Goal: Information Seeking & Learning: Check status

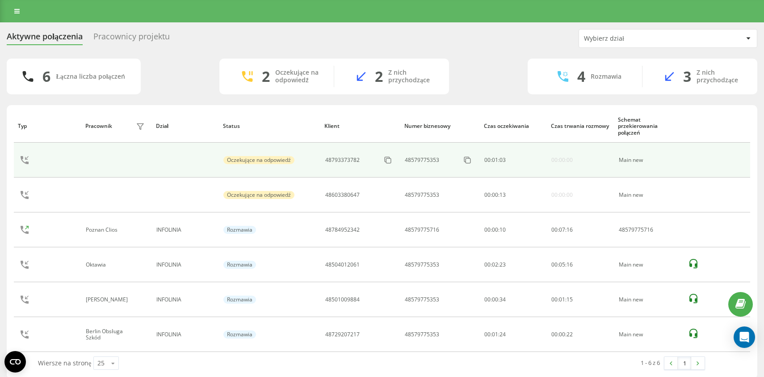
scroll to position [8, 0]
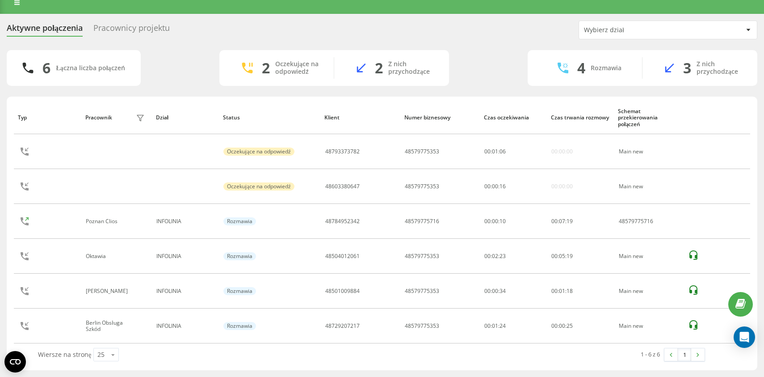
click at [158, 84] on div "6 Łączna liczba połączeń 2 Oczekujące na odpowiedź 2 Z nich przychodzące 4 Rozm…" at bounding box center [382, 68] width 750 height 36
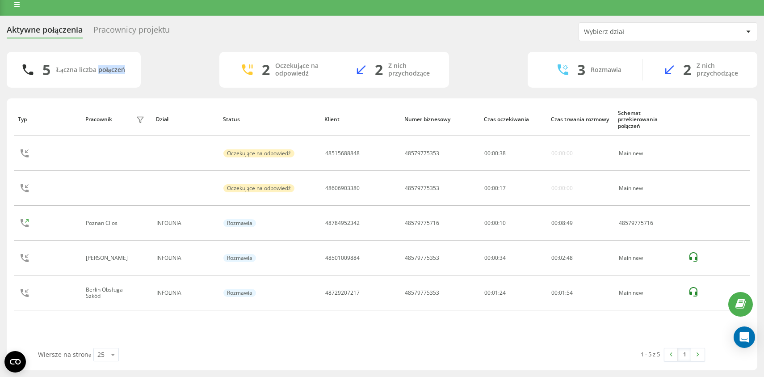
scroll to position [7, 0]
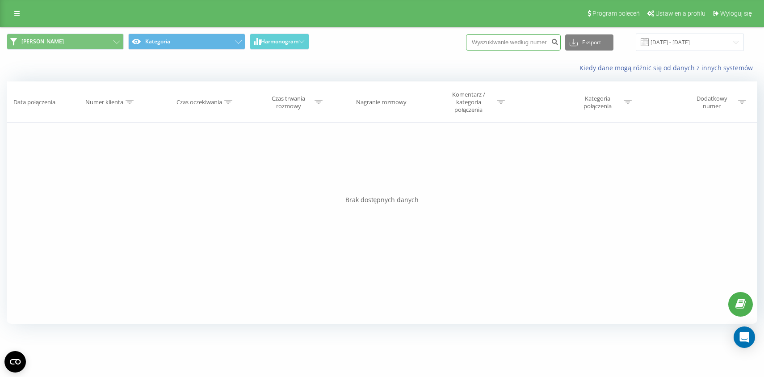
click at [513, 46] on input at bounding box center [513, 42] width 95 height 16
paste input "884541997"
type input "884541997"
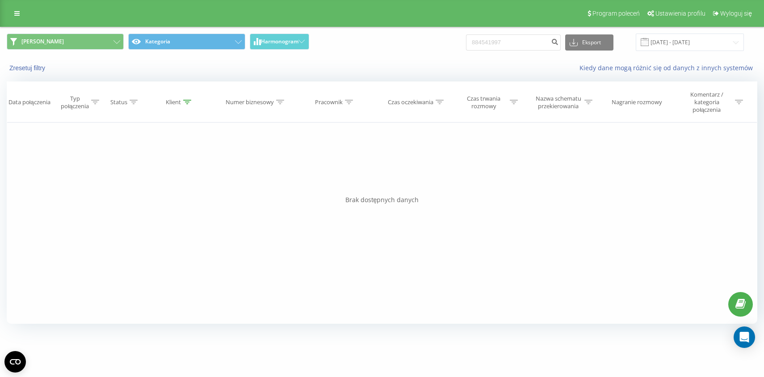
click at [527, 51] on div "884541997 Eksport .csv .xls .xlsx 20.05.2025 - 20.08.2025" at bounding box center [605, 41] width 278 height 17
click at [525, 45] on input "884541997" at bounding box center [513, 42] width 95 height 16
paste input "48508533232"
type input "48508533232"
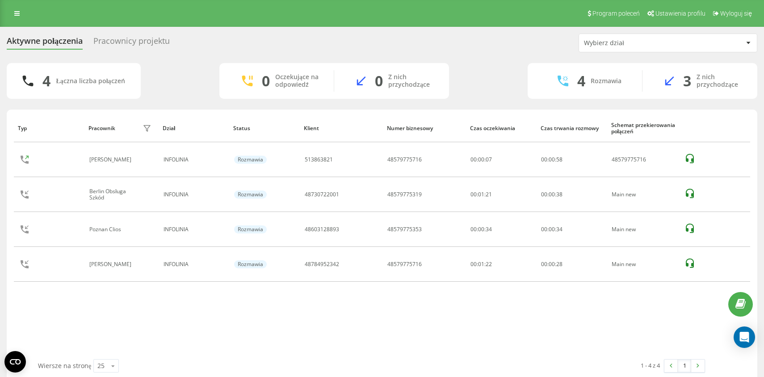
click at [182, 111] on div "Typ Pracownik filtra Dział Status Klient Numer biznesowy Czas oczekiwania Czas …" at bounding box center [382, 245] width 750 height 272
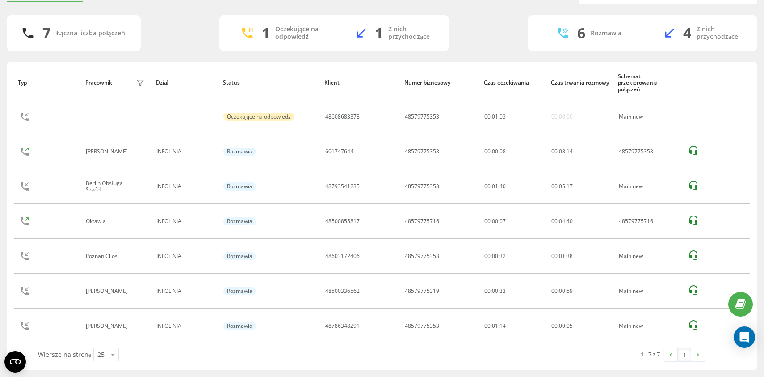
scroll to position [11, 0]
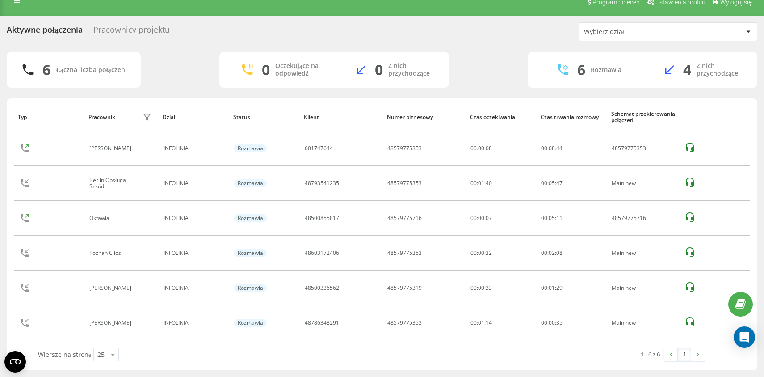
click at [343, 24] on div "Aktywne połączenia Pracownicy projektu Wybierz dział" at bounding box center [382, 31] width 750 height 19
click at [362, 29] on div "Aktywne połączenia Pracownicy projektu Wybierz dział" at bounding box center [382, 31] width 750 height 19
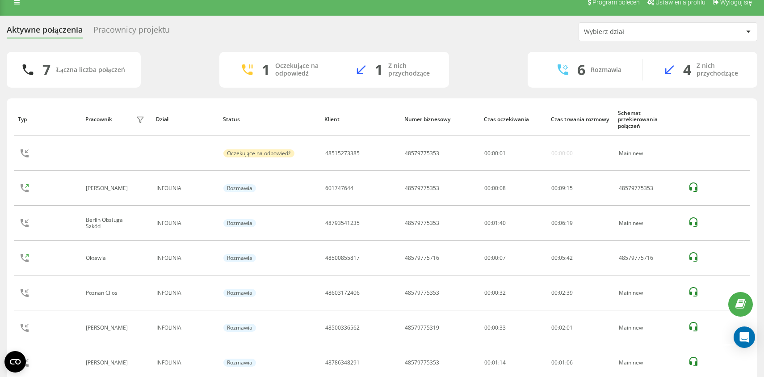
click at [334, 32] on div "Aktywne połączenia Pracownicy projektu Wybierz dział" at bounding box center [382, 31] width 750 height 19
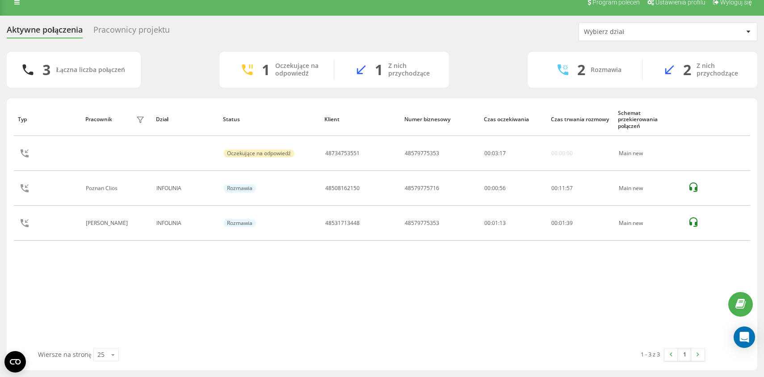
click at [177, 78] on div "3 Łączna liczba połączeń 1 Oczekujące na odpowiedź 1 Z nich przychodzące 2 Rozm…" at bounding box center [382, 70] width 750 height 36
click at [177, 65] on div "2 Łączna liczba połączeń 1 Oczekujące na odpowiedź 1 Z nich przychodzące 1 Rozm…" at bounding box center [382, 70] width 750 height 36
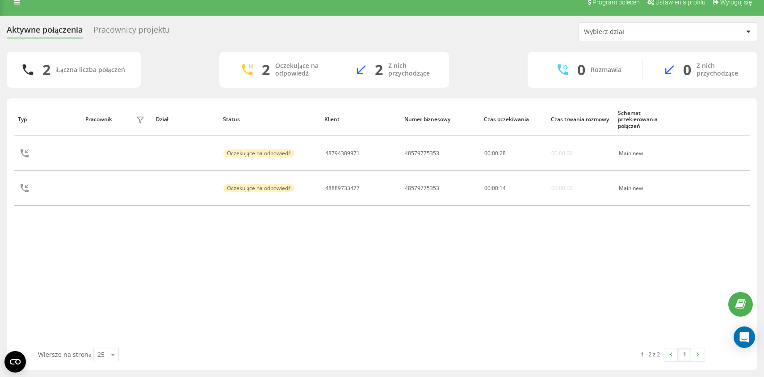
scroll to position [0, 0]
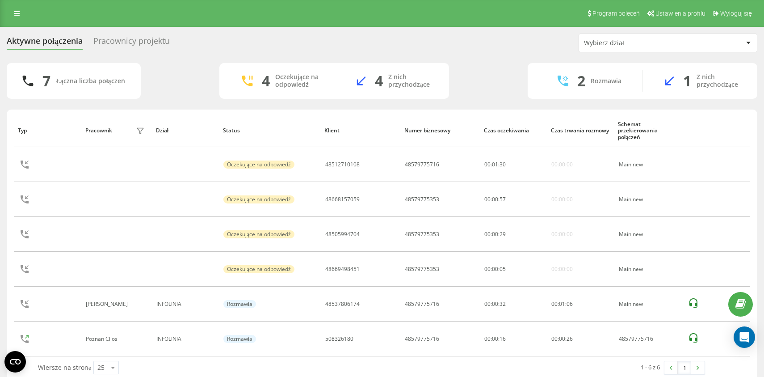
click at [186, 74] on div "7 Łączna liczba połączeń 4 Oczekujące na odpowiedź 4 Z nich przychodzące 2 Rozm…" at bounding box center [382, 81] width 750 height 36
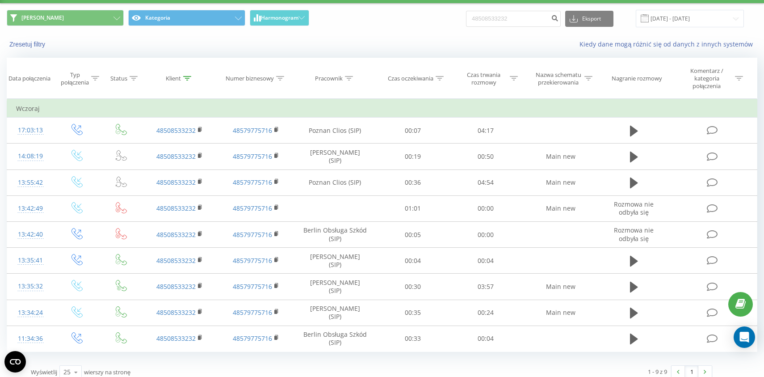
scroll to position [26, 0]
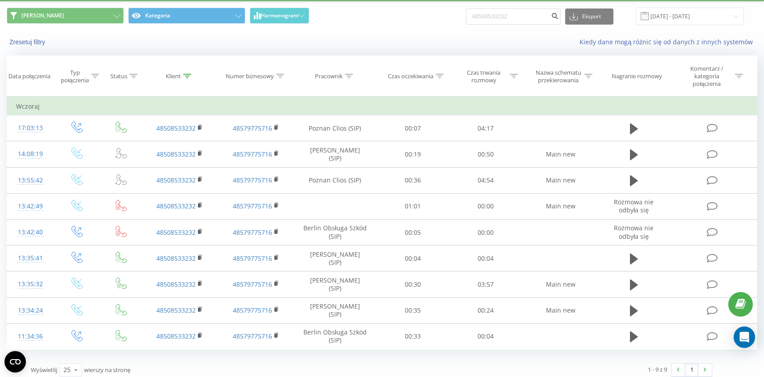
click at [341, 38] on div "Zresetuj filtry Kiedy dane mogą różnić się od danych z innych systemów" at bounding box center [381, 41] width 763 height 21
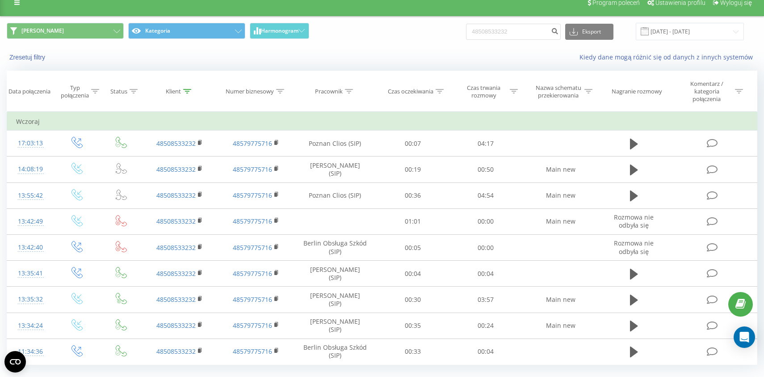
scroll to position [0, 0]
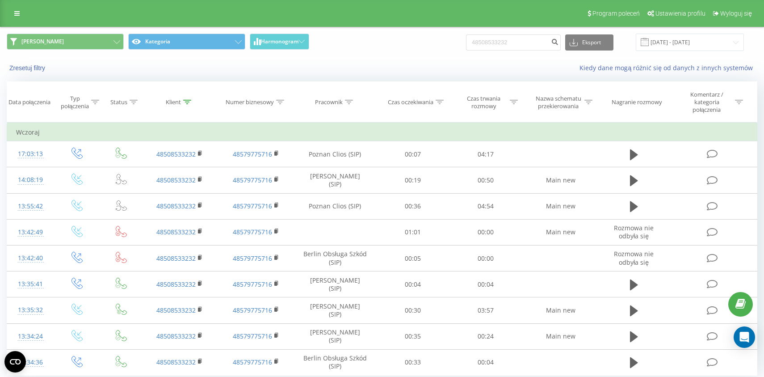
click at [370, 48] on span "Karolina Kategoria Harmonogram" at bounding box center [191, 41] width 368 height 17
click at [347, 47] on span "Karolina Kategoria Harmonogram" at bounding box center [191, 41] width 368 height 17
click at [527, 41] on input "48508533232" at bounding box center [513, 42] width 95 height 16
paste input "48795474458"
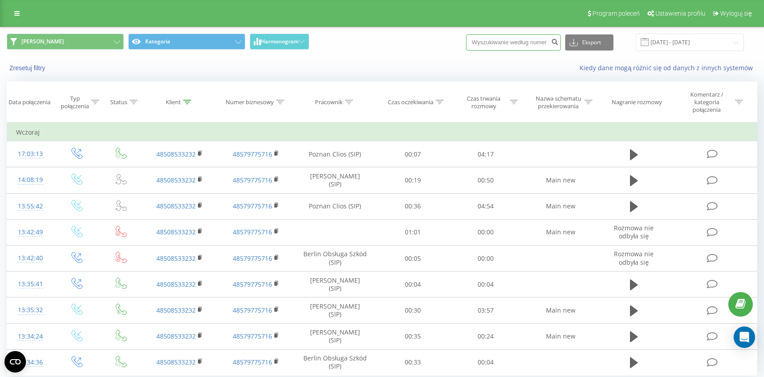
type input "48795474458"
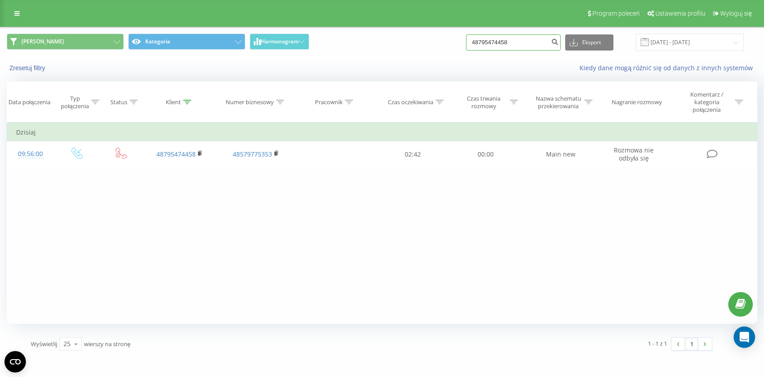
click at [530, 45] on input "48795474458" at bounding box center [513, 42] width 95 height 16
paste input "48511080535"
type input "48511080535"
click at [501, 42] on input "48511080535" at bounding box center [513, 42] width 95 height 16
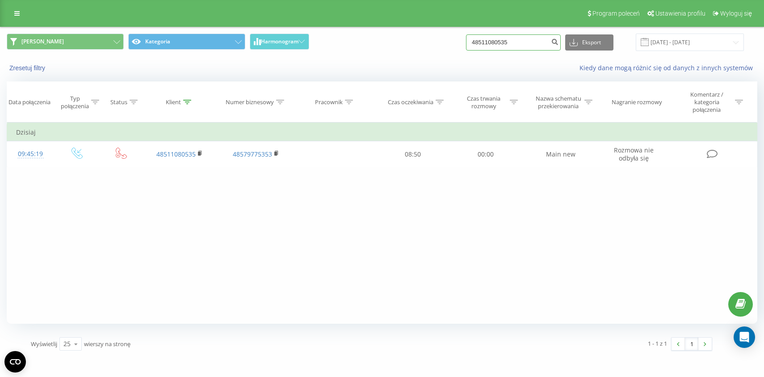
click at [501, 42] on input "48511080535" at bounding box center [513, 42] width 95 height 16
paste input "48505211846"
type input "48505211846"
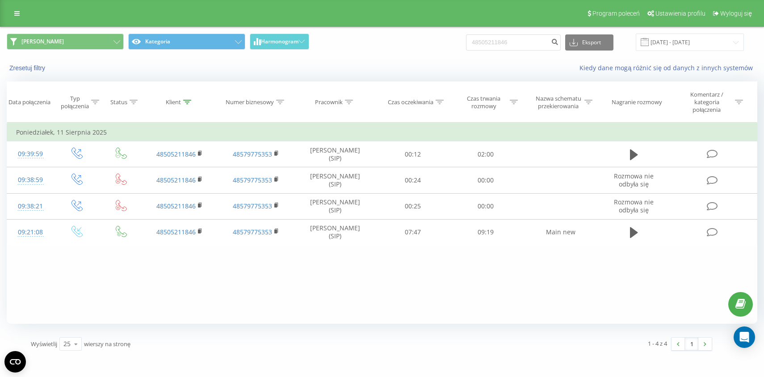
click at [402, 74] on div "Zresetuj filtry Kiedy dane mogą różnić się od danych z innych systemów" at bounding box center [381, 67] width 763 height 21
click at [503, 42] on input "48505211846" at bounding box center [513, 42] width 95 height 16
paste input "48603128893"
type input "48603128893"
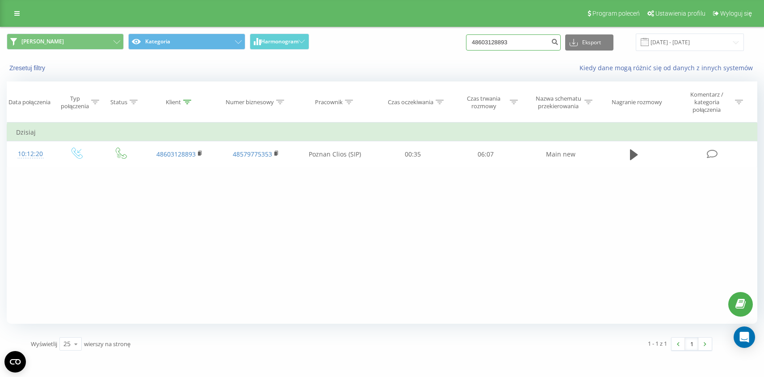
click at [516, 47] on input "48603128893" at bounding box center [513, 42] width 95 height 16
paste input "48511080535"
type input "48511080535"
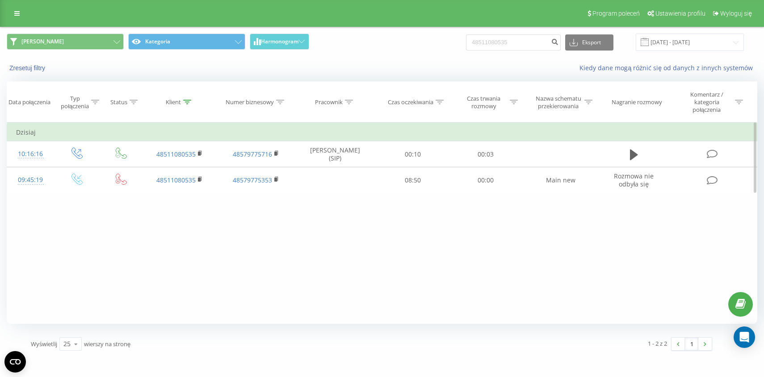
click at [376, 249] on div "Filtruj według warunków Jest równe Wprowadź wartość Anuluj OK Filtruj według wa…" at bounding box center [382, 222] width 750 height 201
click at [502, 38] on input "48511080535" at bounding box center [513, 42] width 95 height 16
paste input "48667338418"
type input "48667338418"
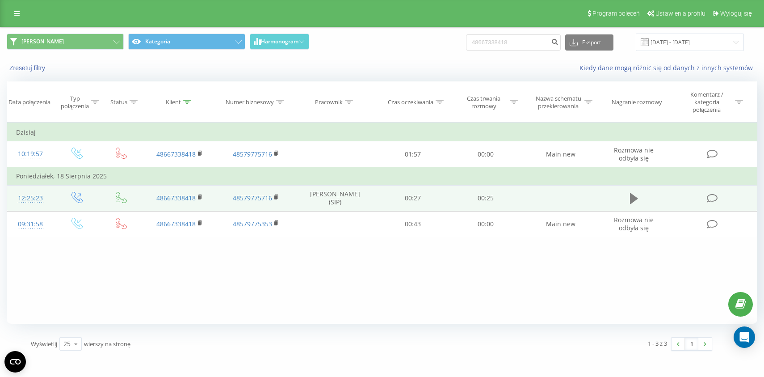
click at [637, 202] on icon at bounding box center [634, 198] width 8 height 13
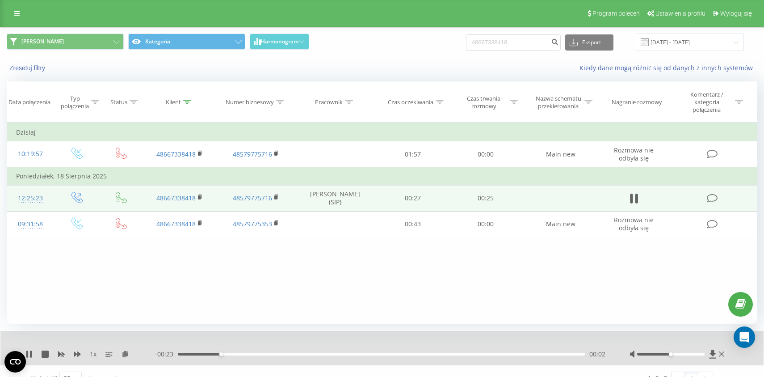
click at [46, 354] on icon at bounding box center [45, 353] width 7 height 7
click at [512, 42] on input "48667338418" at bounding box center [513, 42] width 95 height 16
paste input "48501870523"
type input "48501870523"
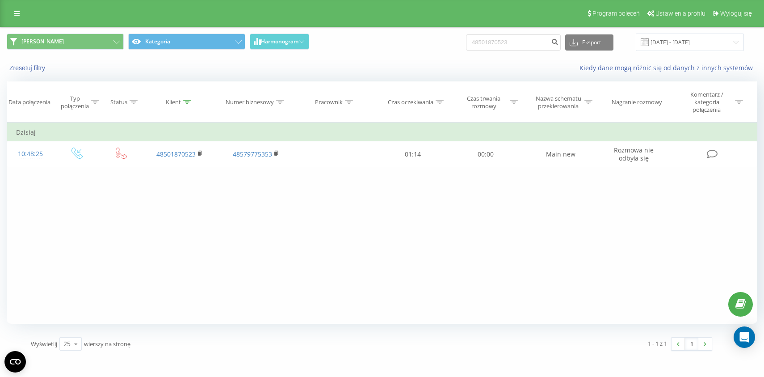
click at [323, 242] on div "Filtruj według warunków Jest równe Wprowadź wartość Anuluj OK Filtruj według wa…" at bounding box center [382, 222] width 750 height 201
click at [517, 44] on input "48501870523" at bounding box center [513, 42] width 95 height 16
paste input "48727922159"
type input "48727922159"
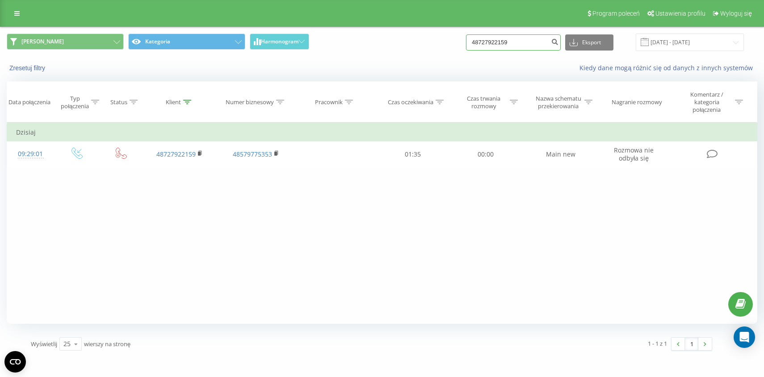
click at [519, 48] on input "48727922159" at bounding box center [513, 42] width 95 height 16
paste input "48603988656"
type input "48603988656"
click at [639, 157] on button at bounding box center [633, 154] width 13 height 13
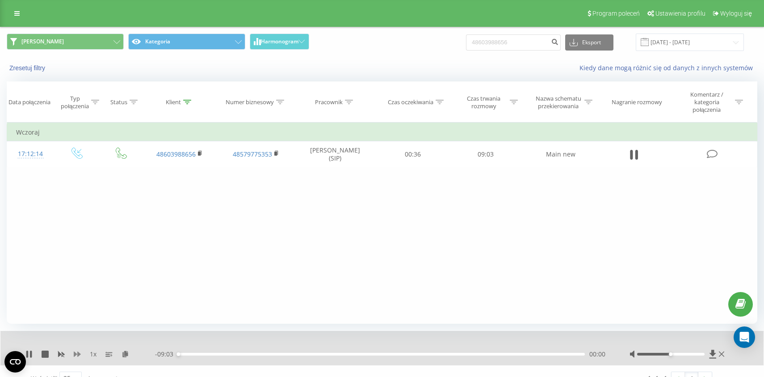
click at [75, 356] on icon at bounding box center [77, 353] width 7 height 5
click at [48, 356] on icon at bounding box center [45, 353] width 7 height 7
click at [524, 46] on input "48603988656" at bounding box center [513, 42] width 95 height 16
paste input "48579232616"
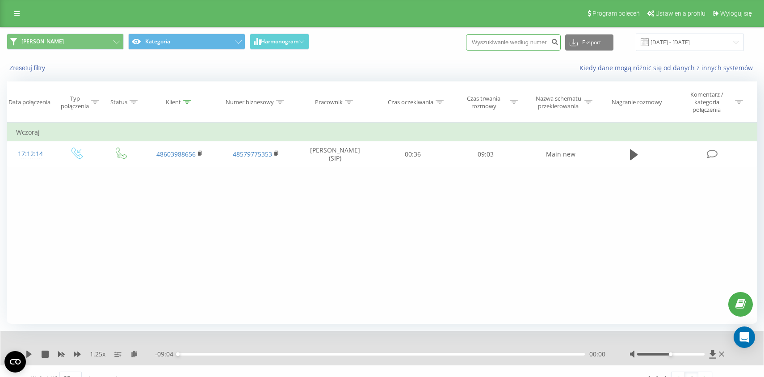
type input "48579232616"
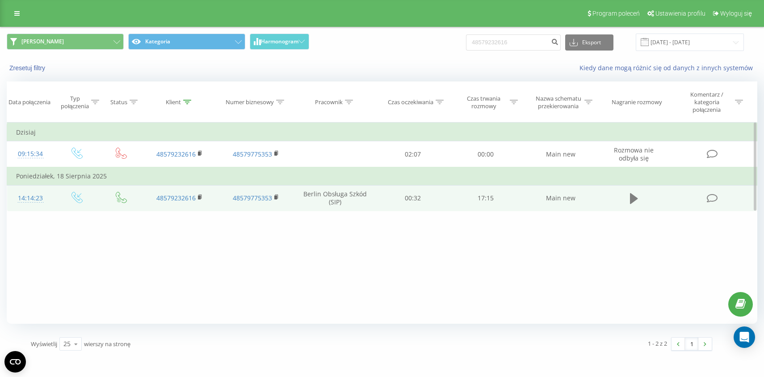
click at [640, 204] on button at bounding box center [633, 198] width 13 height 13
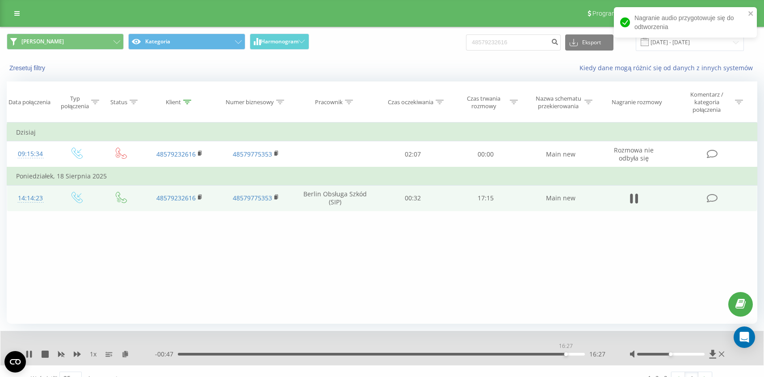
click at [565, 355] on div "16:27" at bounding box center [381, 353] width 407 height 3
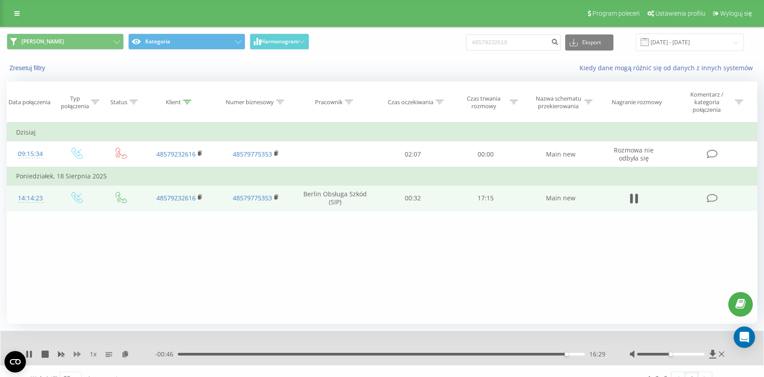
click at [76, 356] on icon at bounding box center [77, 353] width 7 height 7
click at [223, 272] on div "Filtruj według warunków Jest równe Wprowadź wartość Anuluj OK Filtruj według wa…" at bounding box center [382, 222] width 750 height 201
click at [49, 356] on div "1.25 x" at bounding box center [90, 353] width 130 height 9
click at [46, 356] on icon at bounding box center [45, 353] width 7 height 7
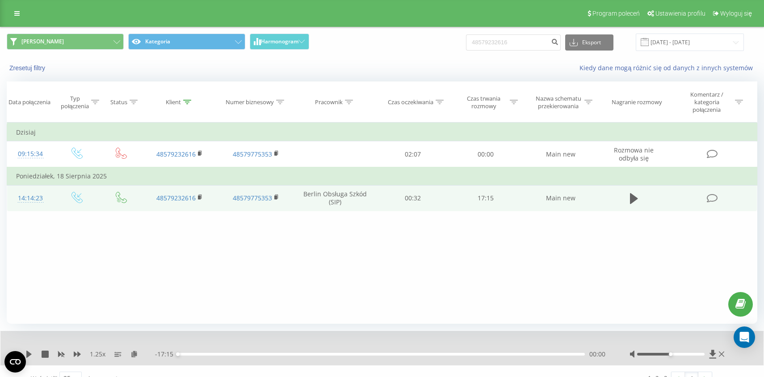
click at [334, 53] on div "Karolina Kategoria Harmonogram 48579232616 Eksport .csv .xls .xlsx [DATE] - [DA…" at bounding box center [381, 42] width 763 height 30
click at [515, 46] on input "48579232616" at bounding box center [513, 42] width 95 height 16
paste input "48517477240"
type input "48517477240"
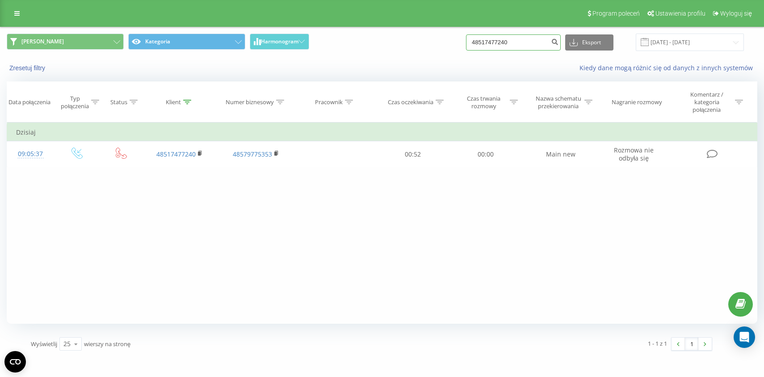
click at [530, 42] on input "48517477240" at bounding box center [513, 42] width 95 height 16
paste input "48503185486"
type input "48503185486"
click at [520, 47] on input "48503185486" at bounding box center [513, 42] width 95 height 16
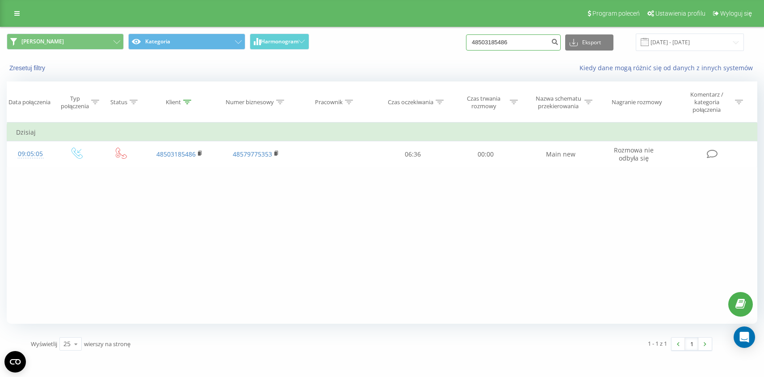
click at [520, 47] on input "48503185486" at bounding box center [513, 42] width 95 height 16
paste input "605519453"
type input "48605519453"
click at [416, 197] on div "Filtruj według warunków Jest równe Wprowadź wartość Anuluj OK Filtruj według wa…" at bounding box center [382, 222] width 750 height 201
click at [256, 239] on div "Filtruj według warunków Jest równe Wprowadź wartość Anuluj OK Filtruj według wa…" at bounding box center [382, 222] width 750 height 201
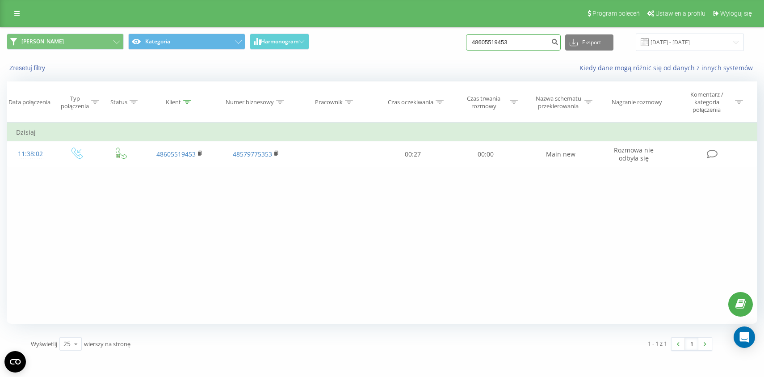
click at [507, 47] on input "48605519453" at bounding box center [513, 42] width 95 height 16
paste input "48605519453"
type input "48605519453"
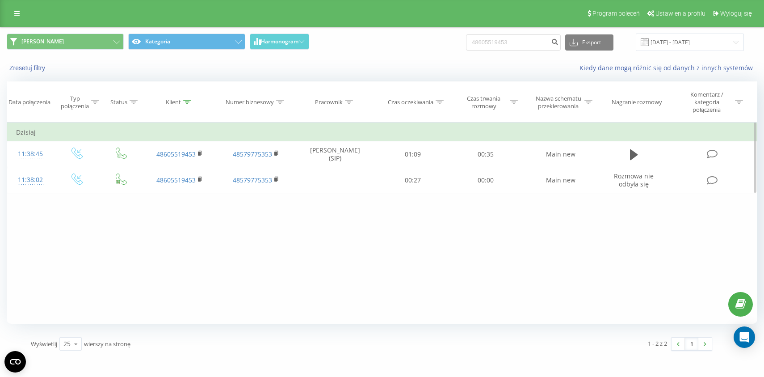
click at [358, 240] on div "Filtruj według warunków Jest równe Wprowadź wartość Anuluj OK Filtruj według wa…" at bounding box center [382, 222] width 750 height 201
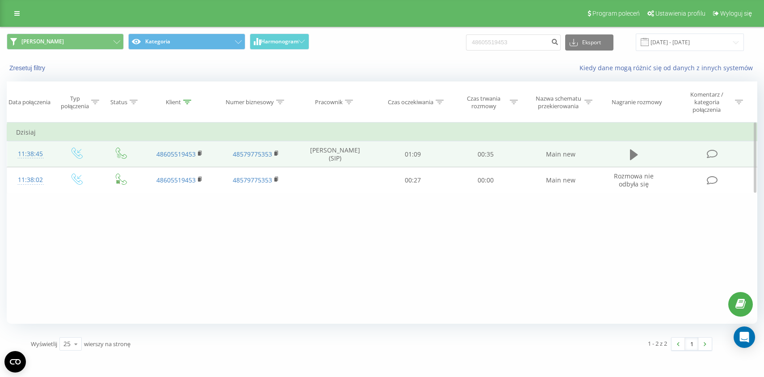
click at [629, 161] on button at bounding box center [633, 154] width 13 height 13
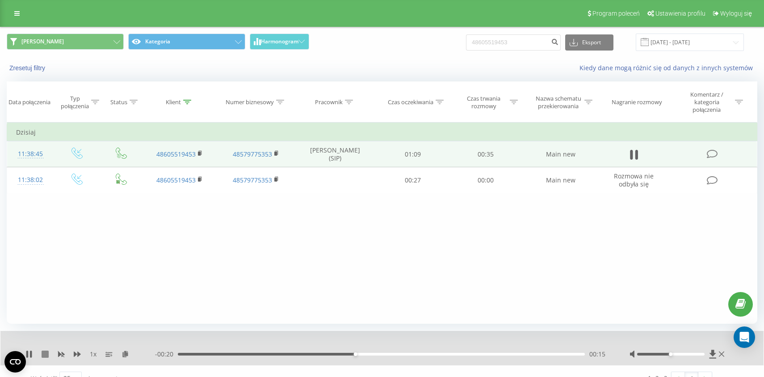
click at [45, 356] on icon at bounding box center [45, 353] width 7 height 7
click at [527, 41] on input "48605519453" at bounding box center [513, 42] width 95 height 16
paste input "48503378774"
type input "48503378774"
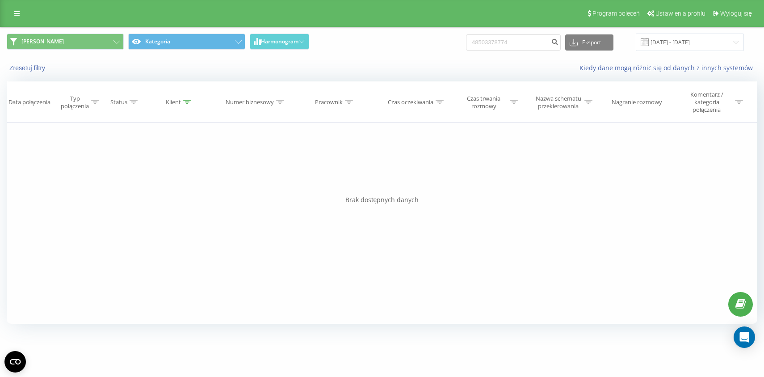
click at [196, 189] on div "Filtruj według warunków Jest równe Wprowadź wartość Anuluj OK Filtruj według wa…" at bounding box center [382, 222] width 750 height 201
click at [494, 46] on input "48503378774" at bounding box center [513, 42] width 95 height 16
paste input "48794389971"
type input "48794389971"
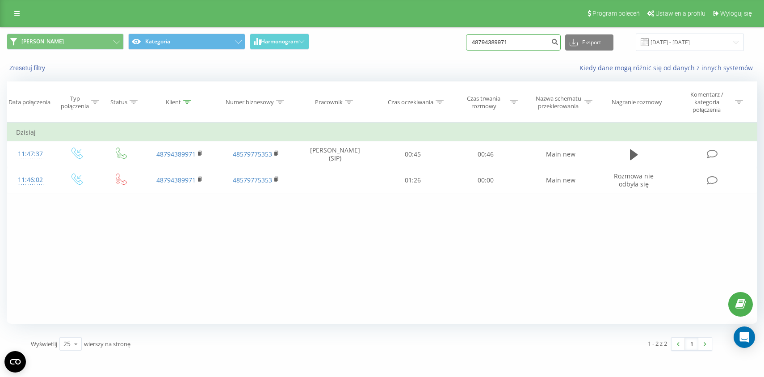
click at [531, 50] on input "48794389971" at bounding box center [513, 42] width 95 height 16
paste input "48660449805"
type input "48660449805"
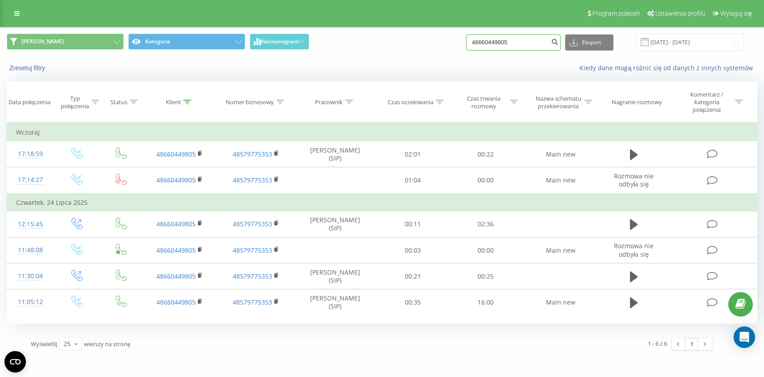
click at [524, 46] on input "48660449805" at bounding box center [513, 42] width 95 height 16
paste input "48608374229"
type input "48608374229"
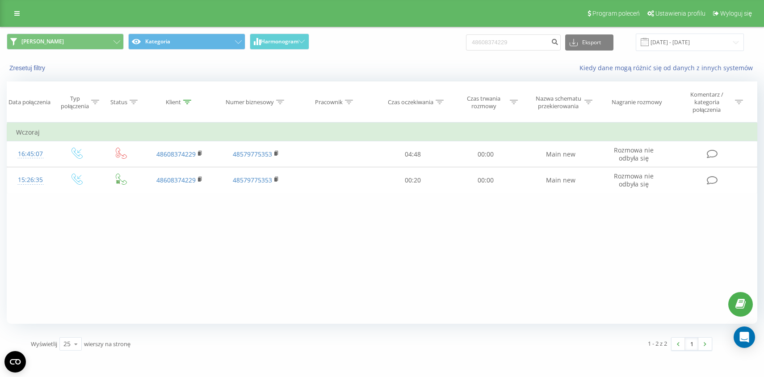
click at [520, 51] on div "48608374229 Eksport .csv .xls .xlsx 20.05.2025 - 20.08.2025" at bounding box center [605, 41] width 278 height 17
click at [518, 47] on input "48608374229" at bounding box center [513, 42] width 95 height 16
paste input "48503546736"
type input "48503546736"
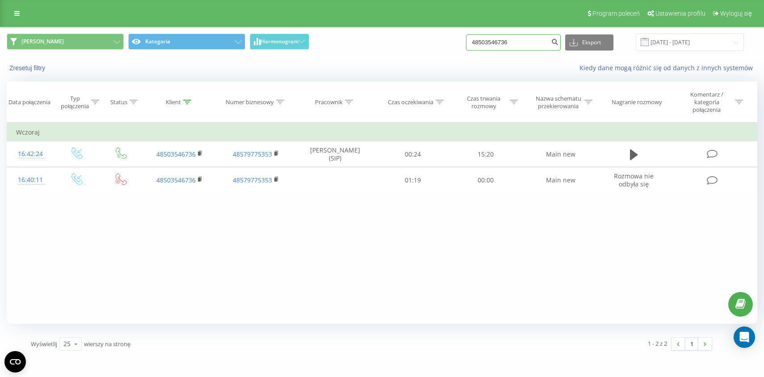
click at [512, 45] on input "48503546736" at bounding box center [513, 42] width 95 height 16
paste input "48884387436"
type input "48884387436"
click at [505, 42] on input "48884387436" at bounding box center [513, 42] width 95 height 16
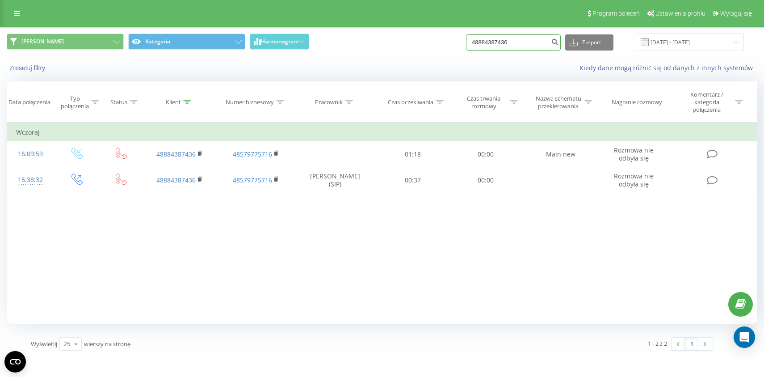
click at [505, 42] on input "48884387436" at bounding box center [513, 42] width 95 height 16
paste input "48515135259"
type input "48515135259"
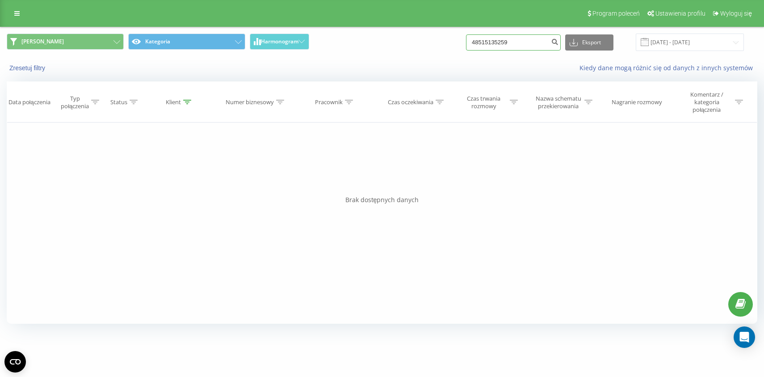
click at [497, 45] on input "48515135259" at bounding box center [513, 42] width 95 height 16
paste input "48888148722"
type input "48888148722"
click at [535, 37] on input "48888148722" at bounding box center [513, 42] width 95 height 16
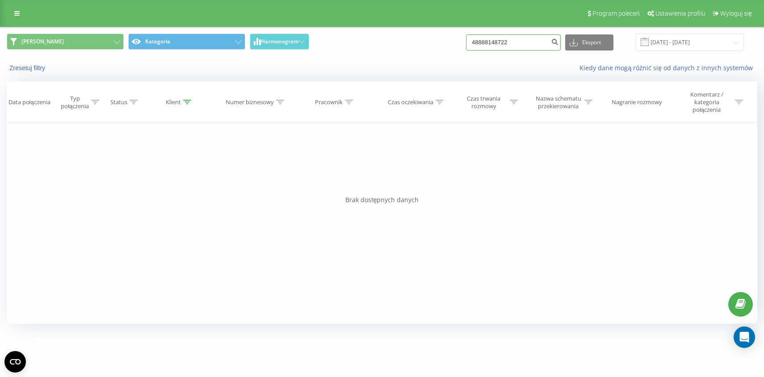
click at [535, 37] on input "48888148722" at bounding box center [513, 42] width 95 height 16
paste input "48884387436"
type input "48884387436"
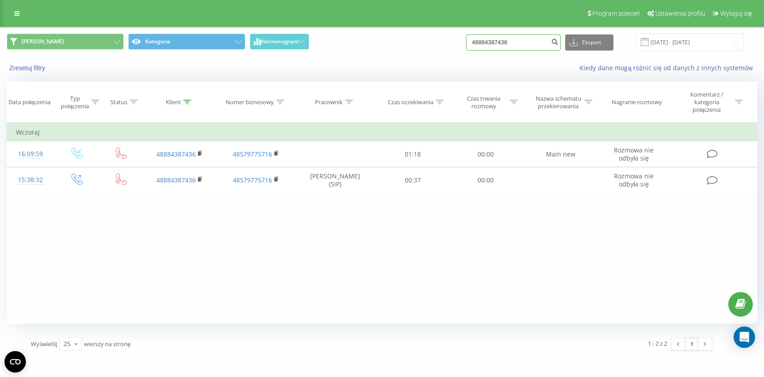
click at [490, 36] on input "48884387436" at bounding box center [513, 42] width 95 height 16
paste input "48534153618"
type input "48534153618"
click at [512, 47] on input "48534153618" at bounding box center [513, 42] width 95 height 16
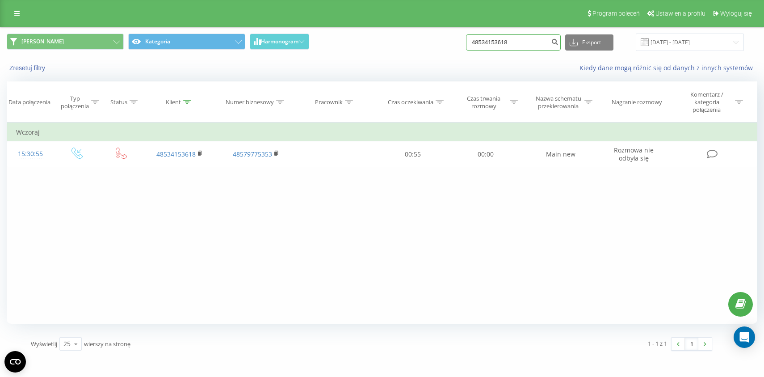
click at [512, 47] on input "48534153618" at bounding box center [513, 42] width 95 height 16
paste input "48508533232"
type input "48508533232"
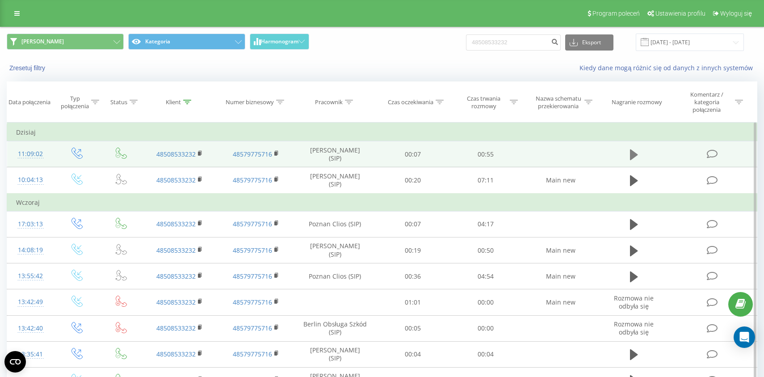
click at [638, 155] on icon at bounding box center [634, 154] width 8 height 13
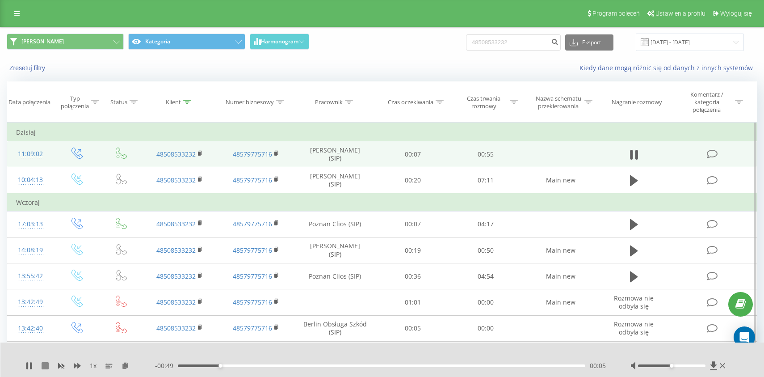
click at [42, 365] on icon at bounding box center [45, 365] width 7 height 7
click at [511, 46] on input "48508533232" at bounding box center [513, 42] width 95 height 16
paste input "48533580392"
type input "48533580392"
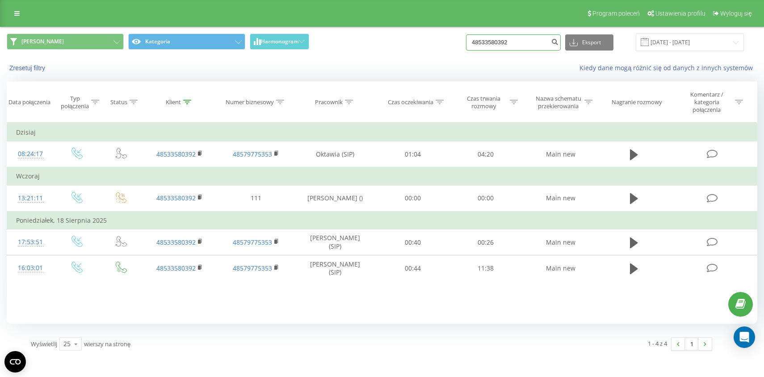
click at [514, 44] on input "48533580392" at bounding box center [513, 42] width 95 height 16
paste input "48577562068"
type input "48577562068"
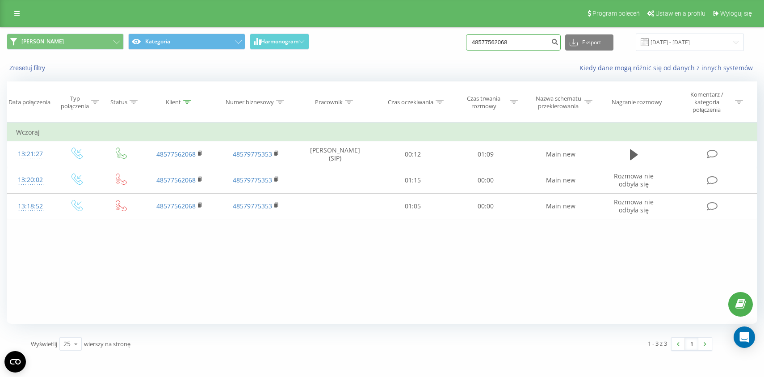
click at [504, 40] on input "48577562068" at bounding box center [513, 42] width 95 height 16
paste input "48881358138"
type input "48881358138"
click at [537, 41] on input "48881358138" at bounding box center [513, 42] width 95 height 16
type input "4"
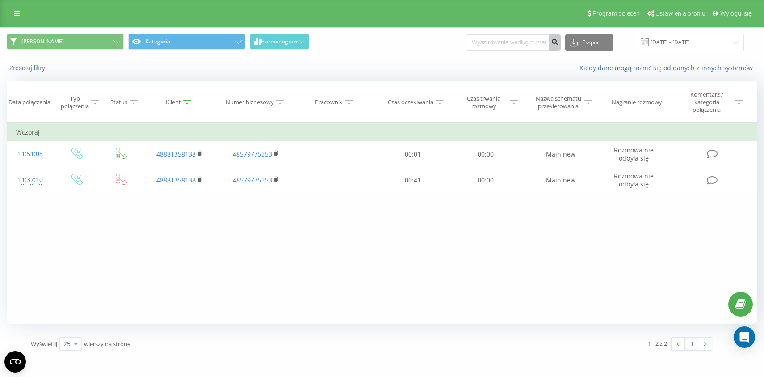
click at [558, 43] on icon "submit" at bounding box center [555, 40] width 8 height 5
click at [77, 43] on button "[PERSON_NAME]" at bounding box center [65, 41] width 117 height 16
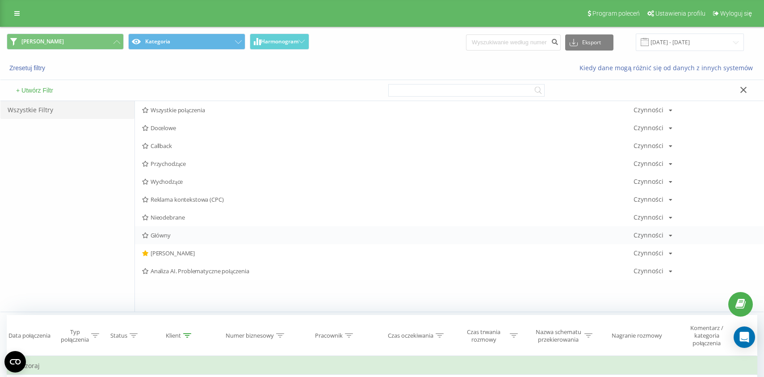
click at [182, 239] on div "Główny Czynności Edytuj Kopiuj Usuń Domyślnie Udostępnij" at bounding box center [449, 235] width 628 height 18
click at [155, 237] on span "Główny" at bounding box center [387, 235] width 491 height 6
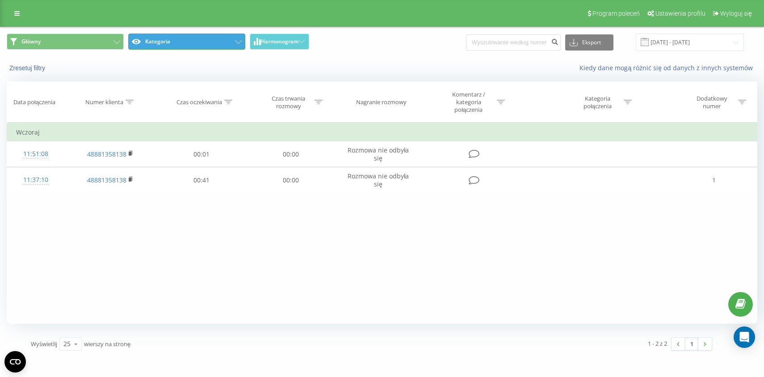
click at [175, 39] on button "Kategoria" at bounding box center [186, 41] width 117 height 16
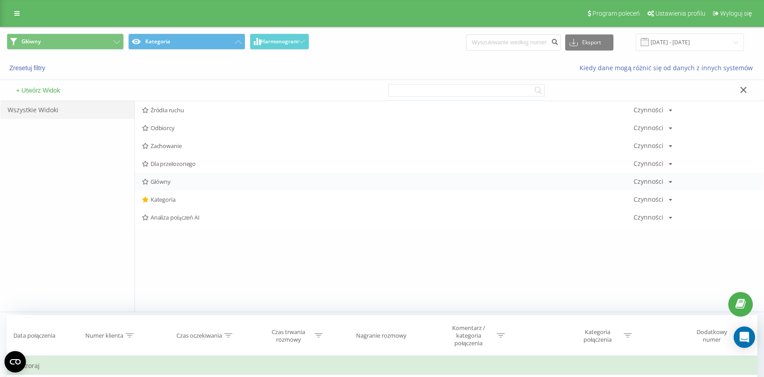
click at [168, 182] on span "Główny" at bounding box center [387, 181] width 491 height 6
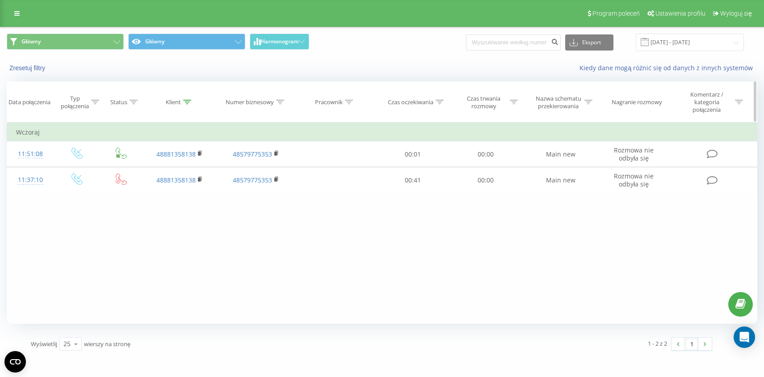
click at [327, 104] on div "Pracownik" at bounding box center [329, 102] width 28 height 8
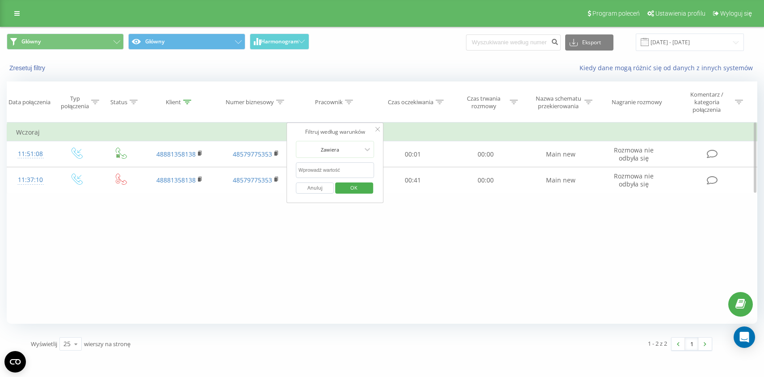
click at [327, 171] on input "text" at bounding box center [335, 170] width 79 height 16
type input "Mateusz"
click at [345, 192] on span "OK" at bounding box center [353, 187] width 25 height 14
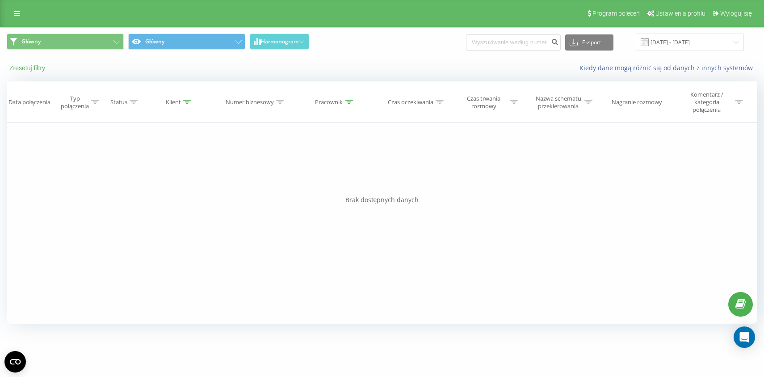
click at [26, 70] on button "Zresetuj filtry" at bounding box center [28, 68] width 43 height 8
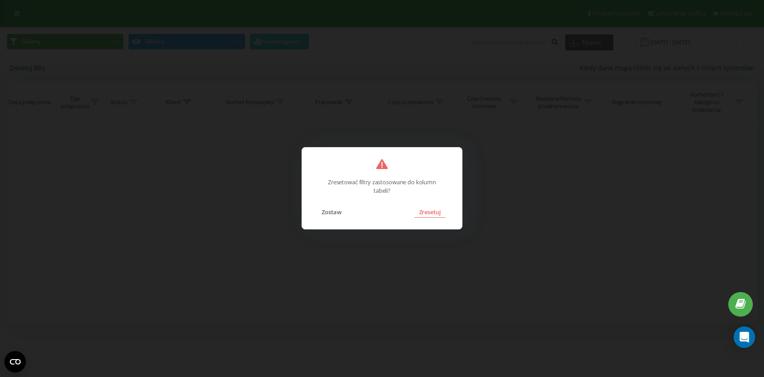
click at [431, 214] on button "Zresetuj" at bounding box center [429, 212] width 31 height 12
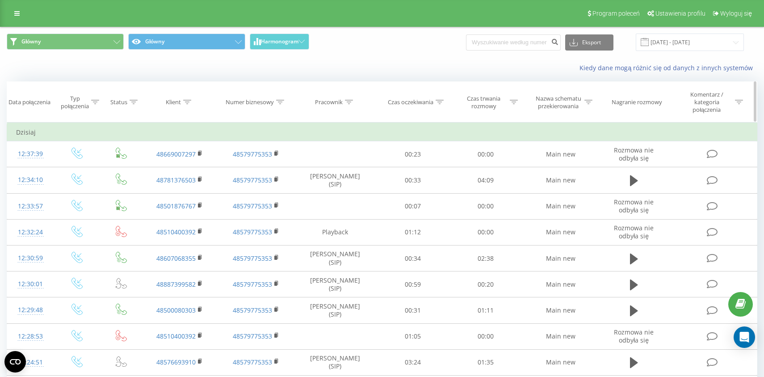
click at [330, 102] on div "Pracownik" at bounding box center [329, 102] width 28 height 8
click at [327, 167] on input "text" at bounding box center [335, 170] width 79 height 16
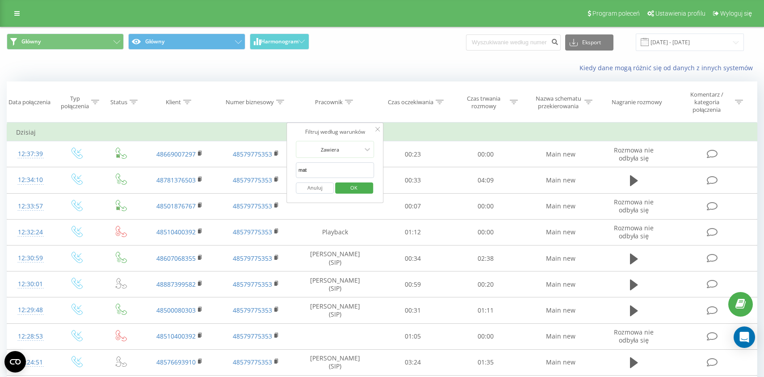
type input "Mateusz"
click at [350, 190] on span "OK" at bounding box center [353, 187] width 25 height 14
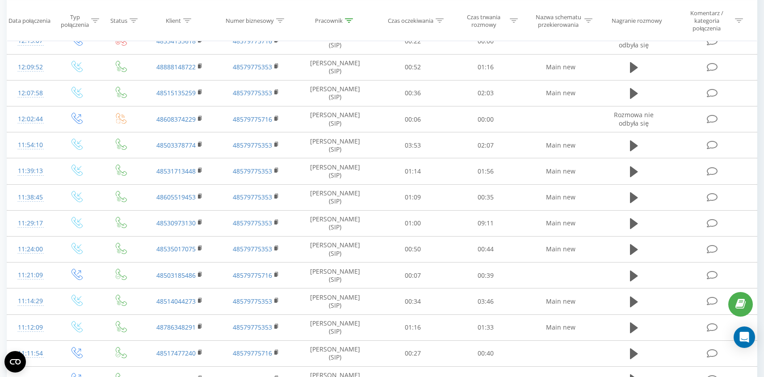
scroll to position [142, 0]
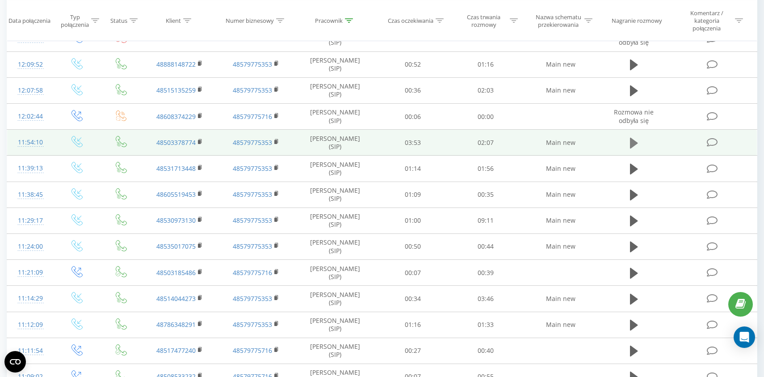
click at [634, 143] on icon at bounding box center [634, 143] width 8 height 11
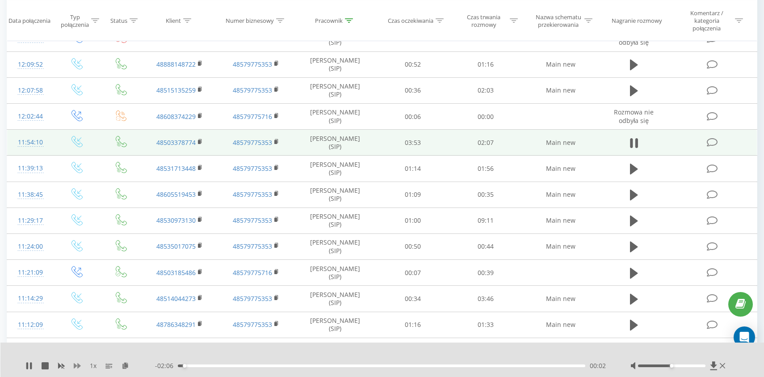
click at [79, 367] on icon at bounding box center [77, 365] width 7 height 7
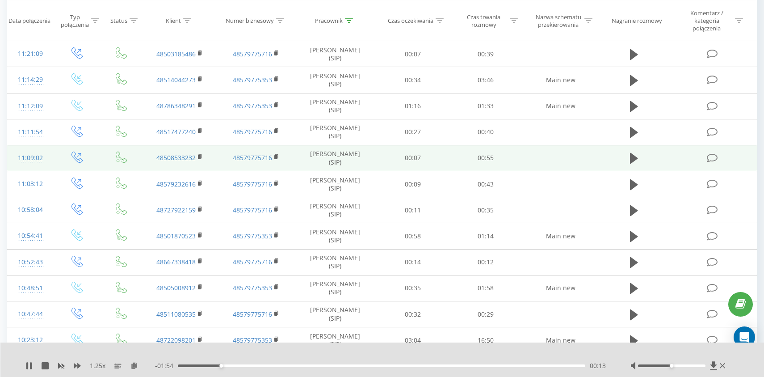
scroll to position [369, 0]
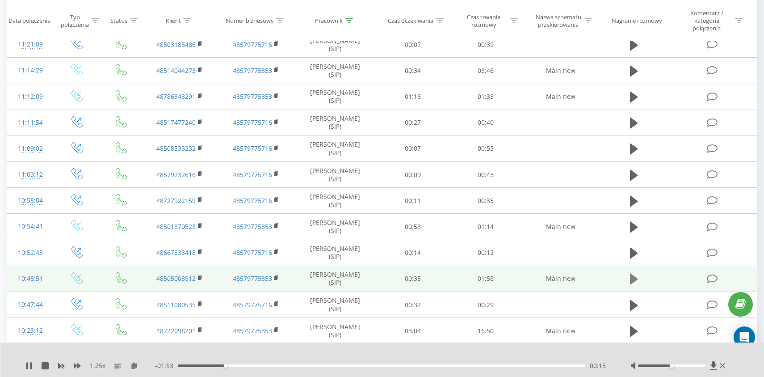
click at [638, 284] on icon at bounding box center [634, 278] width 8 height 13
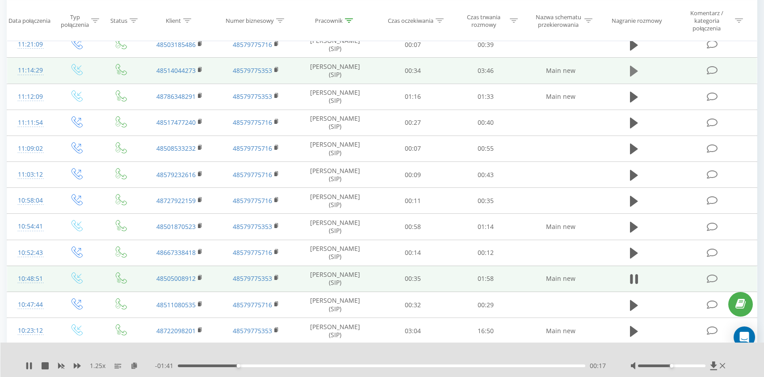
click at [633, 69] on icon at bounding box center [634, 71] width 8 height 11
click at [523, 365] on div "00:13" at bounding box center [381, 365] width 407 height 3
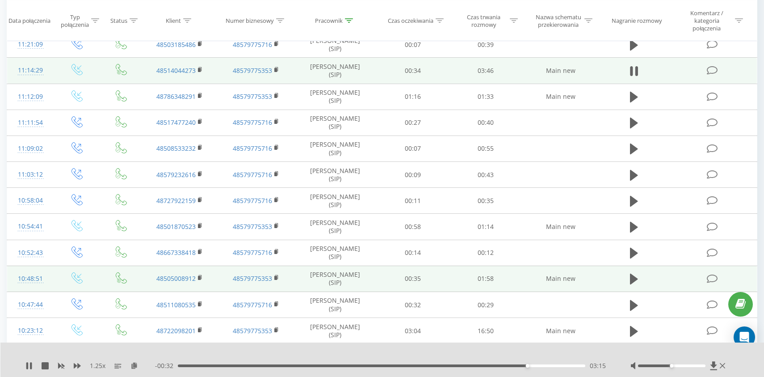
click at [467, 364] on div "03:15" at bounding box center [381, 365] width 407 height 3
click at [427, 365] on div "02:47" at bounding box center [381, 365] width 407 height 3
click at [358, 366] on div "02:22" at bounding box center [381, 365] width 407 height 3
click at [45, 364] on icon at bounding box center [45, 365] width 7 height 7
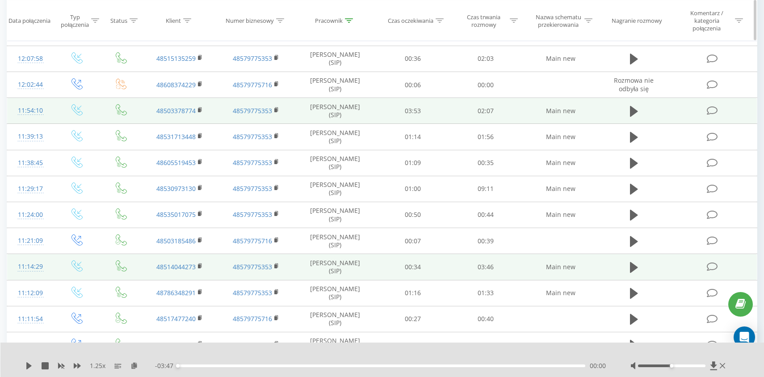
scroll to position [0, 0]
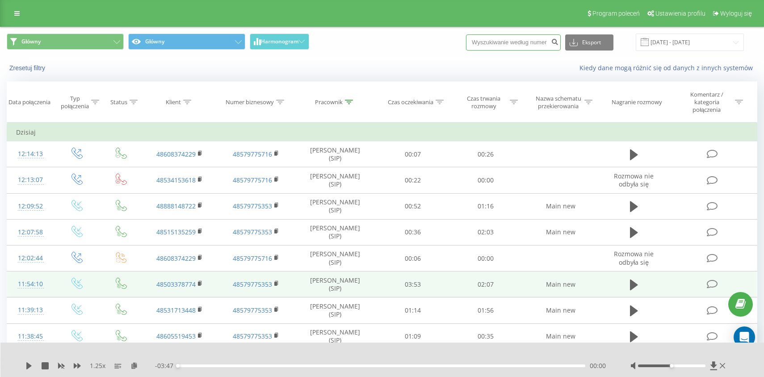
click at [509, 39] on input at bounding box center [513, 42] width 95 height 16
paste input "48881358138"
type input "48881358138"
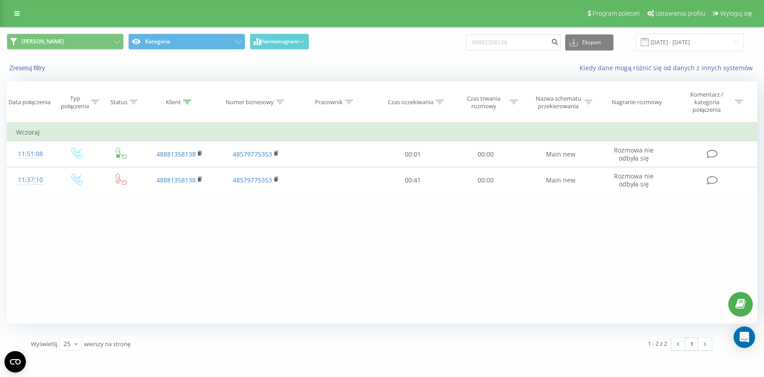
click at [162, 21] on div "Program poleceń Ustawienia profilu Wyloguj się" at bounding box center [382, 13] width 764 height 27
click at [520, 36] on input "48881358138" at bounding box center [513, 42] width 95 height 16
paste input "48728550861"
type input "48728550861"
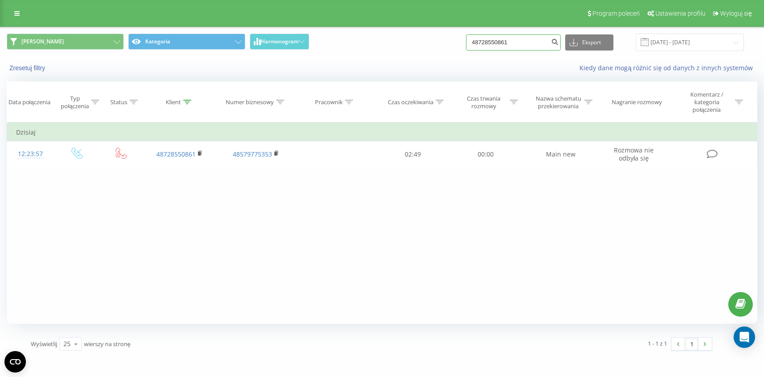
click at [503, 38] on input "48728550861" at bounding box center [513, 42] width 95 height 16
paste input "48792598152"
type input "48792598152"
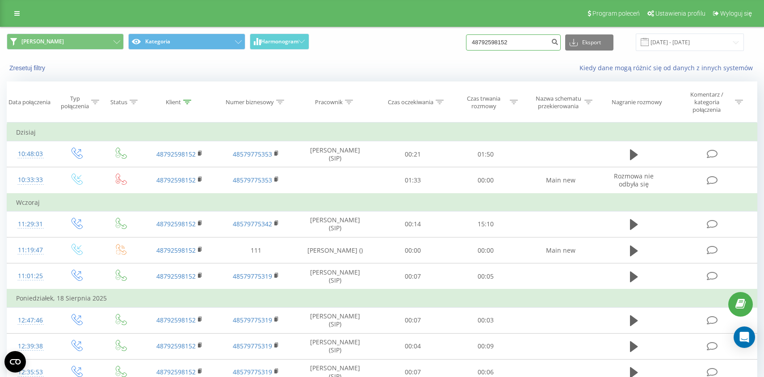
click at [503, 42] on input "48792598152" at bounding box center [513, 42] width 95 height 16
paste input "48784425288"
type input "48784425288"
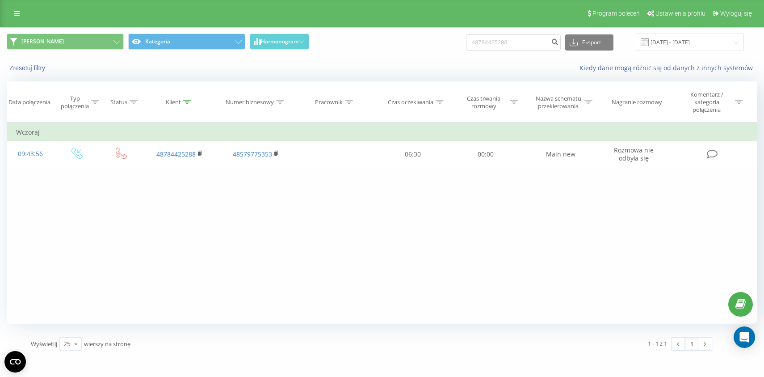
click at [368, 59] on div "Zresetuj filtry Kiedy dane mogą różnić się od danych z innych systemów" at bounding box center [381, 67] width 763 height 21
click at [527, 42] on input "48784425288" at bounding box center [513, 42] width 95 height 16
paste input "48512710108"
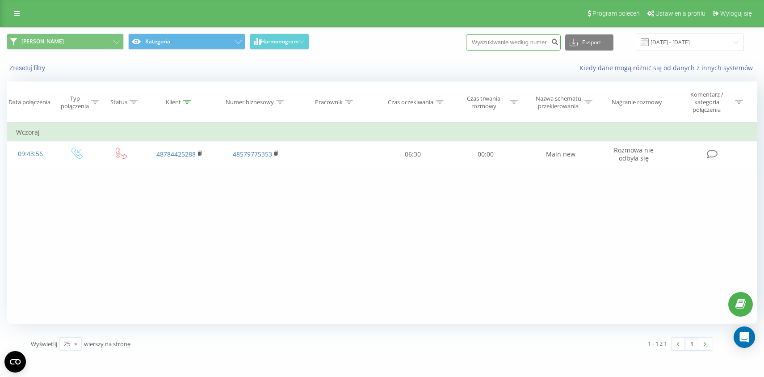
type input "48512710108"
click at [530, 41] on input "48512710108" at bounding box center [513, 42] width 95 height 16
paste input "48514685314"
type input "48514685314"
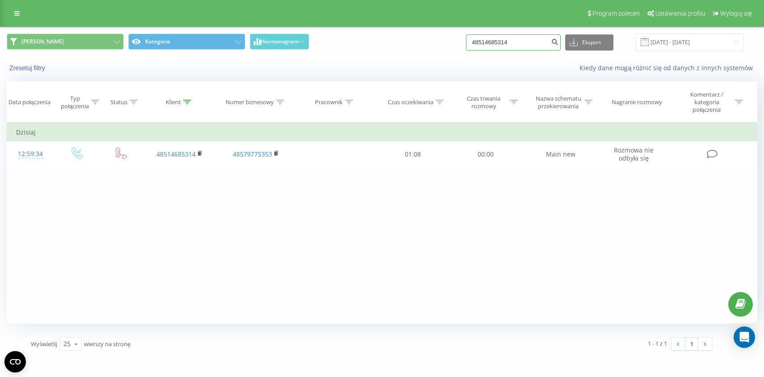
click at [494, 44] on input "48514685314" at bounding box center [513, 42] width 95 height 16
paste input "48511688403"
type input "48511688403"
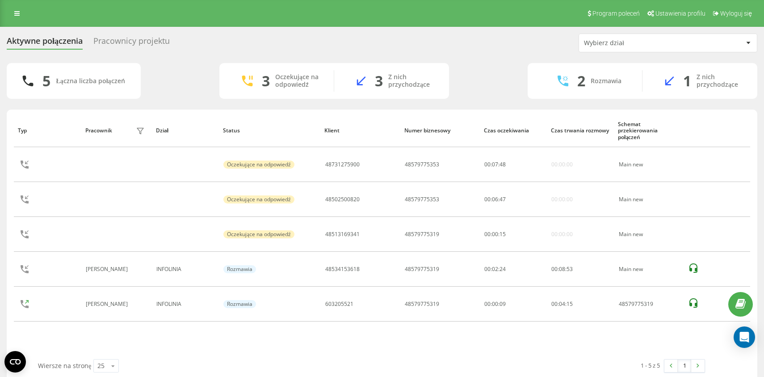
click at [200, 77] on div "5 Łączna liczba połączeń 3 Oczekujące na odpowiedź 3 Z nich przychodzące 2 Rozm…" at bounding box center [382, 81] width 750 height 36
click at [124, 40] on div "Pracownicy projektu" at bounding box center [131, 43] width 76 height 14
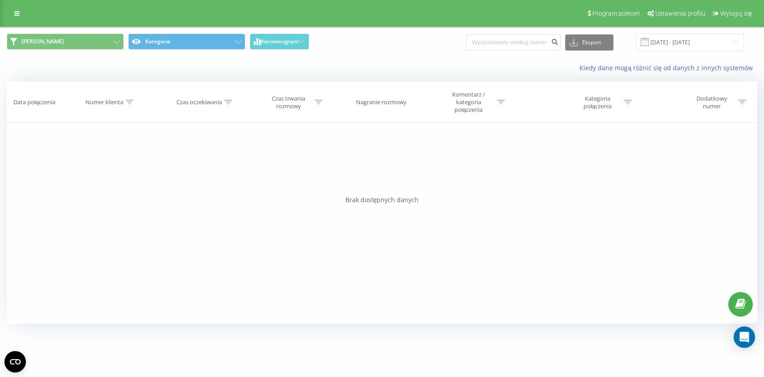
type input "571374363"
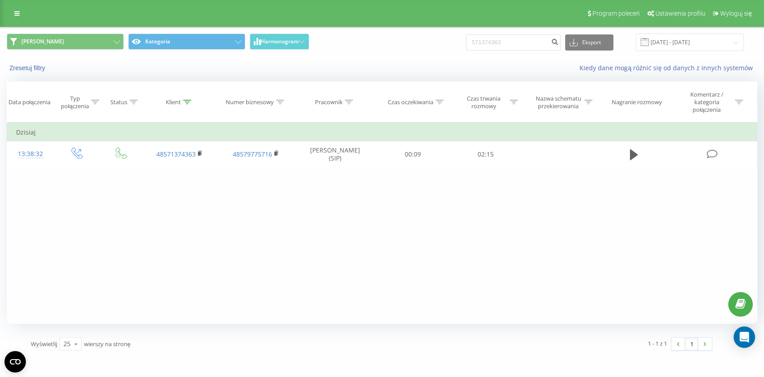
click at [426, 212] on div "Filtruj według warunków Jest równe Wprowadź wartość Anuluj OK Filtruj według wa…" at bounding box center [382, 222] width 750 height 201
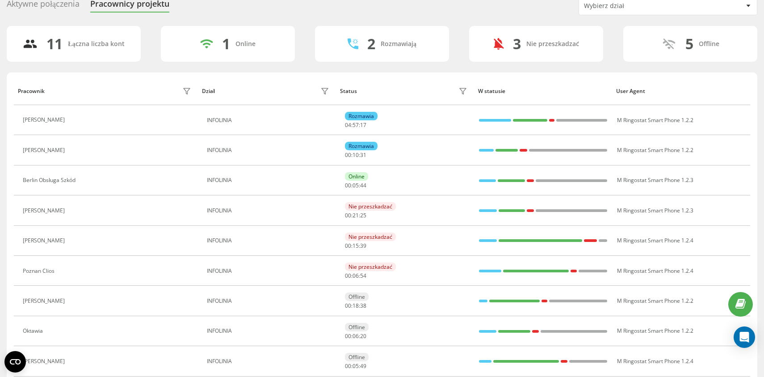
scroll to position [39, 0]
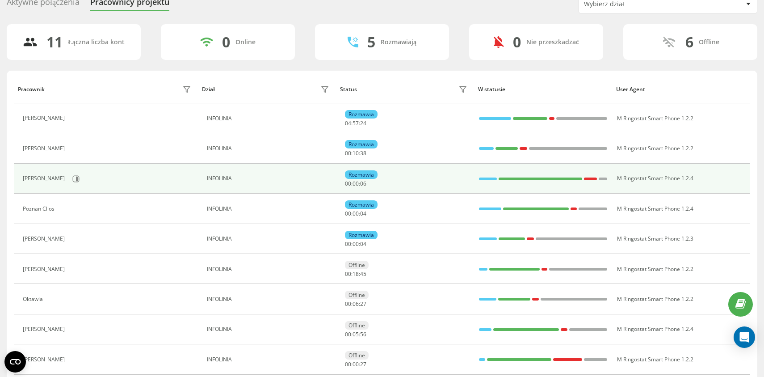
click at [244, 169] on td "INFOLINIA" at bounding box center [267, 178] width 138 height 30
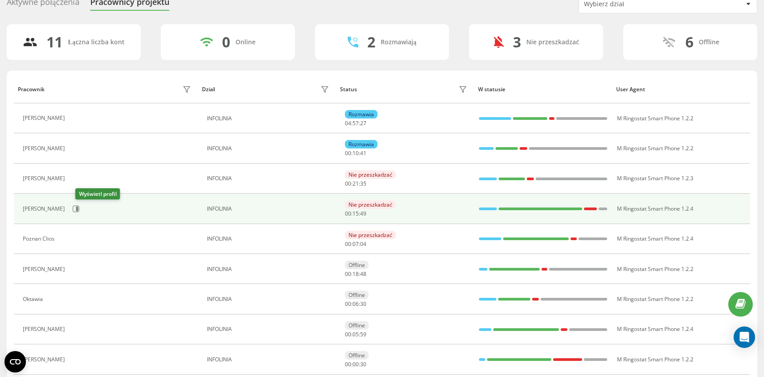
click at [67, 209] on div "[PERSON_NAME]" at bounding box center [45, 208] width 44 height 6
click at [80, 210] on icon at bounding box center [75, 208] width 7 height 7
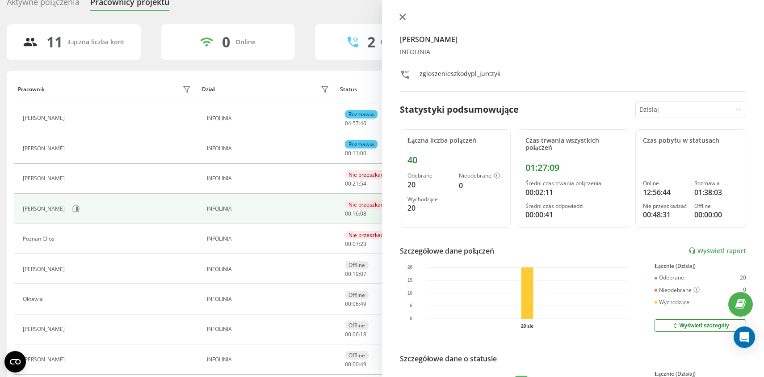
click at [401, 18] on icon at bounding box center [402, 16] width 5 height 5
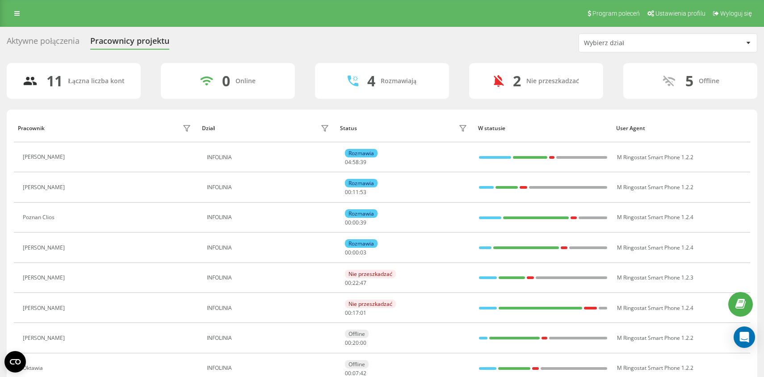
click at [203, 52] on div "Aktywne połączenia Pracownicy projektu Wybierz dział" at bounding box center [382, 42] width 750 height 19
click at [348, 47] on div "Aktywne połączenia Pracownicy projektu Wybierz dział" at bounding box center [382, 42] width 750 height 19
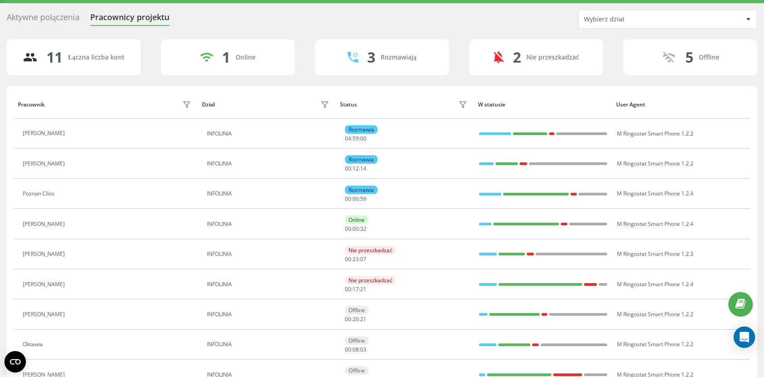
scroll to position [26, 0]
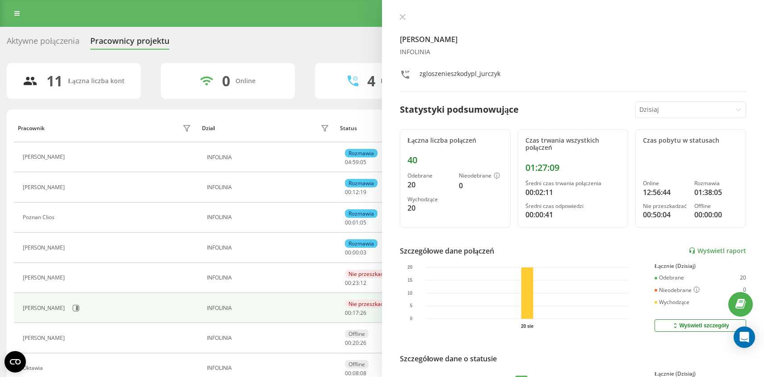
click at [56, 46] on div "Aktywne połączenia" at bounding box center [43, 43] width 73 height 14
